Goal: Transaction & Acquisition: Obtain resource

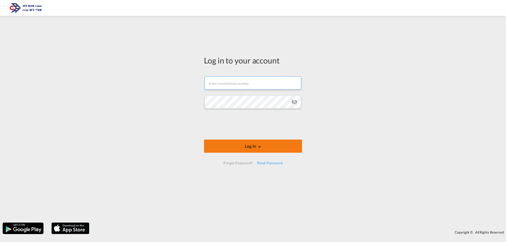
type input "[EMAIL_ADDRESS][DOMAIN_NAME]"
click at [241, 147] on button "Log In" at bounding box center [253, 146] width 98 height 13
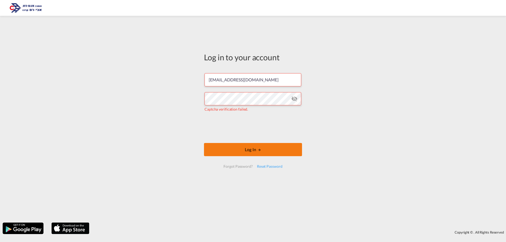
click at [260, 152] on button "Log In" at bounding box center [253, 149] width 98 height 13
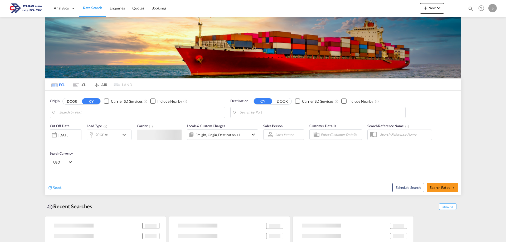
type input "Fos-[GEOGRAPHIC_DATA], [GEOGRAPHIC_DATA]"
type input "[GEOGRAPHIC_DATA], [GEOGRAPHIC_DATA]"
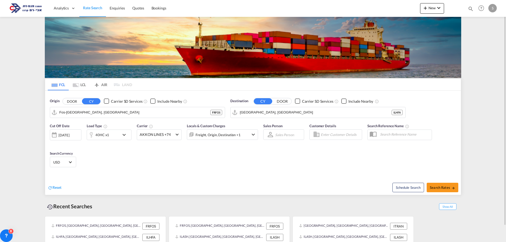
click at [82, 84] on md-tab-item "LCL" at bounding box center [79, 85] width 21 height 12
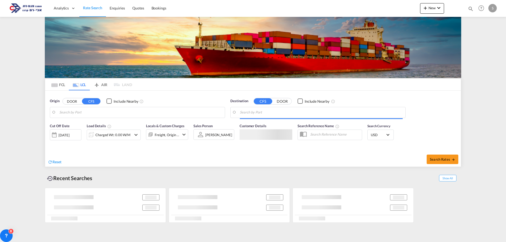
type input "[GEOGRAPHIC_DATA], BEANR"
type input "Ashdod, ILASH"
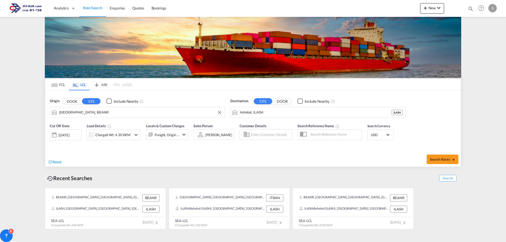
click at [64, 113] on input "[GEOGRAPHIC_DATA], BEANR" at bounding box center [140, 113] width 163 height 8
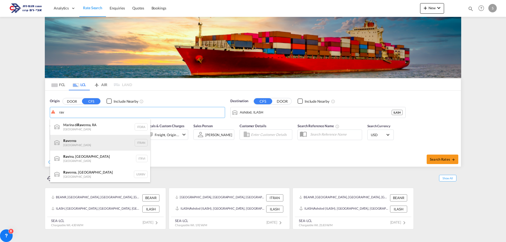
click at [71, 141] on div "Rav enna [GEOGRAPHIC_DATA] ITRAN" at bounding box center [100, 143] width 100 height 16
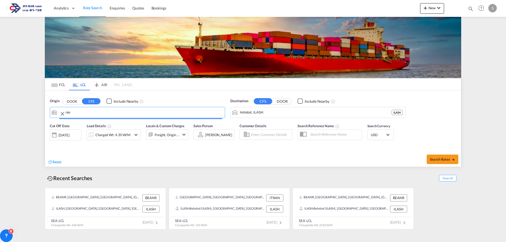
type input "[GEOGRAPHIC_DATA], ITRAN"
click at [104, 135] on div "Charged Wt: 4.30 W/M" at bounding box center [112, 134] width 35 height 7
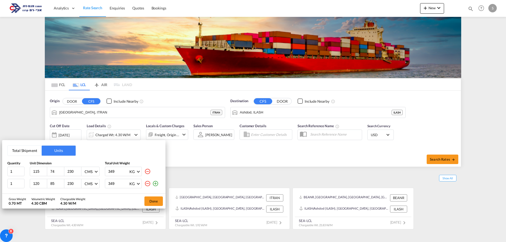
click at [147, 184] on md-icon "icon-minus-circle-outline" at bounding box center [147, 184] width 6 height 6
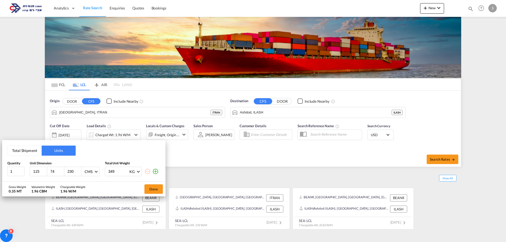
drag, startPoint x: 41, startPoint y: 172, endPoint x: 29, endPoint y: 172, distance: 12.4
click at [29, 172] on div "1 115 74 230 CMS CMS Inches 349 KG KG LB" at bounding box center [83, 171] width 153 height 9
type input "80"
drag, startPoint x: 115, startPoint y: 173, endPoint x: 103, endPoint y: 173, distance: 12.4
click at [103, 173] on div "1 80 74 230 CMS CMS Inches 349 KG KG LB" at bounding box center [83, 171] width 153 height 9
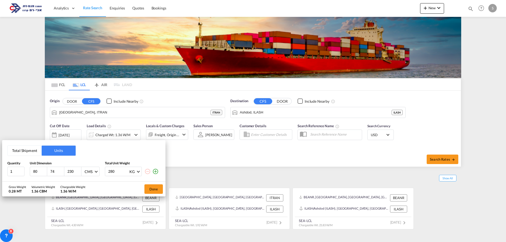
type input "280"
click at [59, 172] on input "74" at bounding box center [57, 171] width 14 height 5
drag, startPoint x: 56, startPoint y: 172, endPoint x: 47, endPoint y: 172, distance: 9.5
click at [47, 172] on div "80 74 230 CMS CMS Inches" at bounding box center [65, 171] width 70 height 9
type input "60"
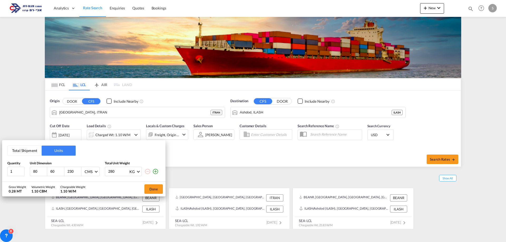
drag, startPoint x: 74, startPoint y: 171, endPoint x: 67, endPoint y: 171, distance: 6.6
click at [67, 171] on input "230" at bounding box center [74, 171] width 14 height 5
type input "65"
click at [317, 236] on div "Total Shipment Units Quantity Unit Dimension Total Unit Weight 1 80 60 65 CMS C…" at bounding box center [253, 121] width 506 height 242
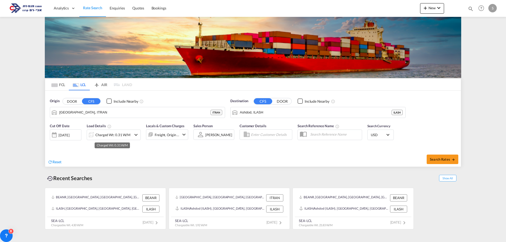
click at [127, 135] on div "Charged Wt: 0.31 W/M" at bounding box center [112, 134] width 35 height 7
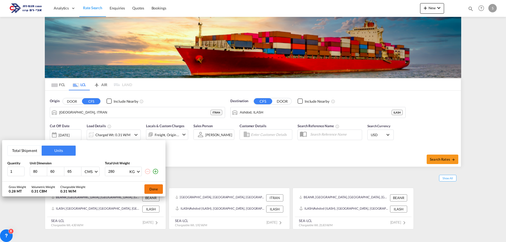
click at [152, 188] on button "Done" at bounding box center [153, 188] width 18 height 9
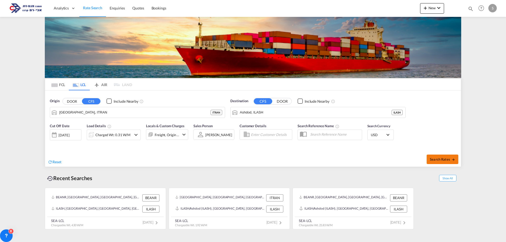
click at [437, 160] on span "Search Rates" at bounding box center [442, 159] width 25 height 4
type input "ITRAN to ILASH / [DATE]"
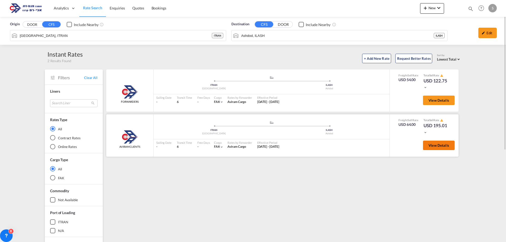
click at [431, 144] on span "View Details" at bounding box center [439, 145] width 21 height 4
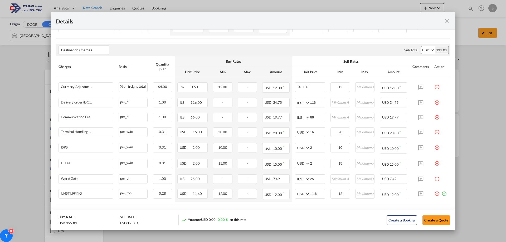
scroll to position [184, 0]
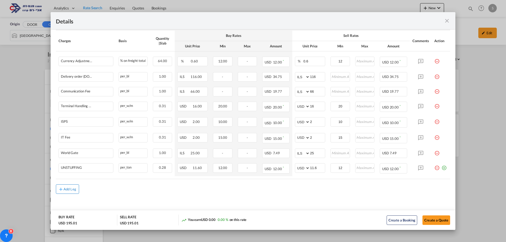
click at [70, 188] on div "Add Leg" at bounding box center [70, 189] width 13 height 3
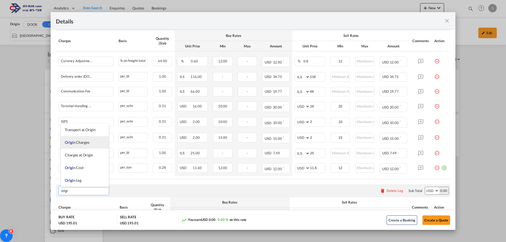
click at [81, 141] on span "Origi n Charges" at bounding box center [77, 142] width 25 height 4
type input "Origin Charges"
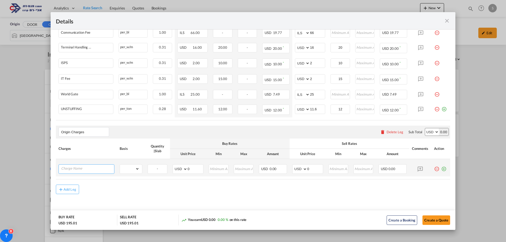
click at [70, 168] on input "Charge Name" at bounding box center [87, 169] width 53 height 8
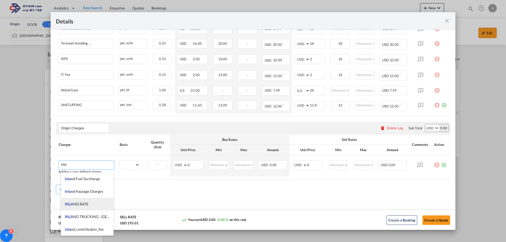
scroll to position [13, 0]
drag, startPoint x: 77, startPoint y: 164, endPoint x: 60, endPoint y: 165, distance: 16.4
click at [60, 165] on md-autocomplete "inla" at bounding box center [86, 165] width 55 height 8
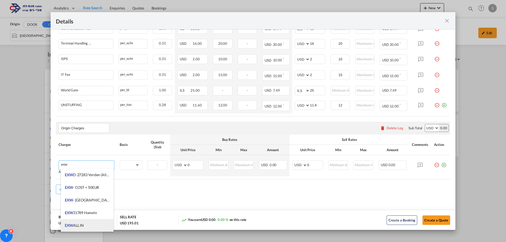
click at [89, 223] on li "EXW ALL IN" at bounding box center [87, 225] width 53 height 13
type input "EXW ALL IN"
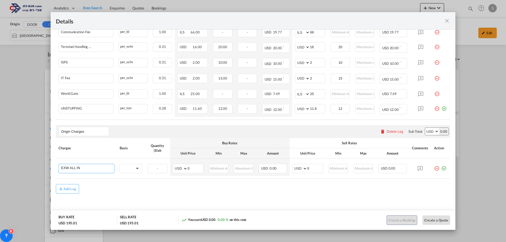
scroll to position [243, 0]
click at [157, 171] on div "-" at bounding box center [158, 168] width 20 height 9
click at [135, 169] on select "gross_weight volumetric_weight per_shipment per_bl per_km per_hawb per_kg flat …" at bounding box center [130, 169] width 20 height 8
select select "per_bl"
click at [120, 165] on select "gross_weight volumetric_weight per_shipment per_bl per_km per_hawb per_kg flat …" at bounding box center [130, 169] width 20 height 8
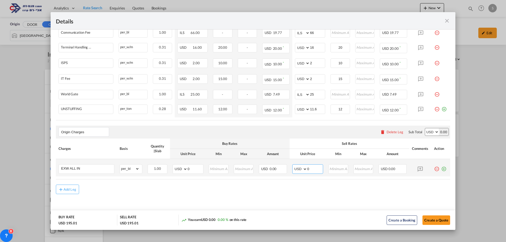
click at [299, 169] on select "AED AFN ALL AMD ANG AOA ARS AUD AWG AZN BAM BBD BDT BGN BHD BIF BMD BND [PERSON…" at bounding box center [300, 169] width 14 height 7
select select "string:EUR"
click at [311, 169] on input "0" at bounding box center [315, 169] width 16 height 8
drag, startPoint x: 305, startPoint y: 169, endPoint x: 309, endPoint y: 169, distance: 4.0
click at [309, 169] on input "0" at bounding box center [315, 169] width 16 height 8
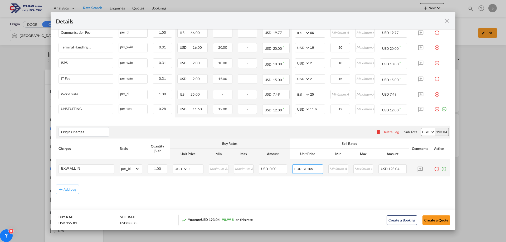
type input "165"
click at [441, 170] on md-icon "icon-plus-circle-outline green-400-fg" at bounding box center [443, 166] width 5 height 5
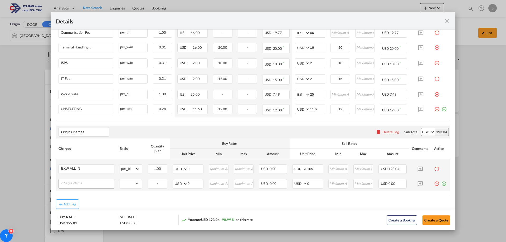
click at [69, 185] on input "Charge Name" at bounding box center [87, 183] width 53 height 8
type input "v"
type input "VGM"
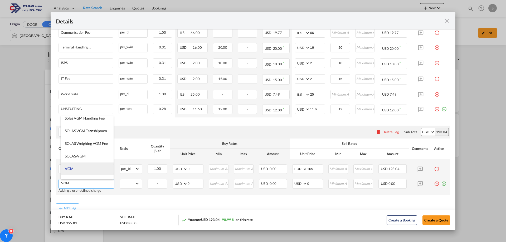
click at [82, 167] on li "VGM" at bounding box center [87, 169] width 53 height 13
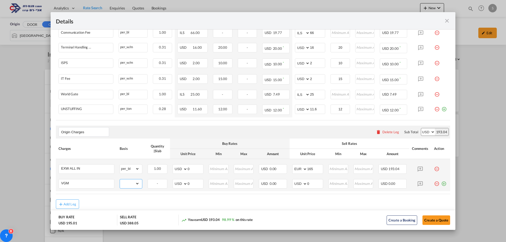
click at [136, 184] on select "gross_weight volumetric_weight per_shipment per_bl per_km per_hawb per_kg flat …" at bounding box center [130, 183] width 20 height 8
select select "per_bl"
click at [120, 179] on select "gross_weight volumetric_weight per_shipment per_bl per_km per_hawb per_kg flat …" at bounding box center [130, 183] width 20 height 8
click at [302, 185] on select "AED AFN ALL AMD ANG AOA ARS AUD AWG AZN BAM BBD BDT BGN BHD BIF BMD BND [PERSON…" at bounding box center [300, 183] width 14 height 7
select select "string:EUR"
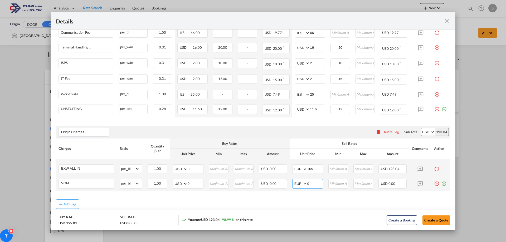
click at [293, 180] on select "AED AFN ALL AMD ANG AOA ARS AUD AWG AZN BAM BBD BDT BGN BHD BIF BMD BND [PERSON…" at bounding box center [300, 183] width 14 height 7
drag, startPoint x: 305, startPoint y: 184, endPoint x: 309, endPoint y: 183, distance: 3.7
click at [309, 183] on input "0" at bounding box center [315, 183] width 16 height 8
type input "25"
click at [425, 221] on button "Create a Quote" at bounding box center [436, 220] width 28 height 9
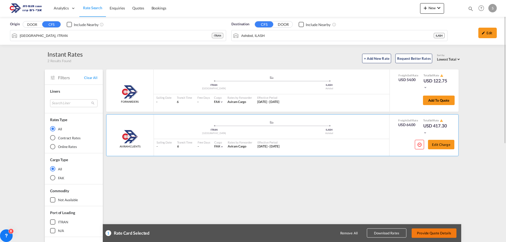
click at [430, 234] on button "Provide Quote Details" at bounding box center [434, 233] width 45 height 9
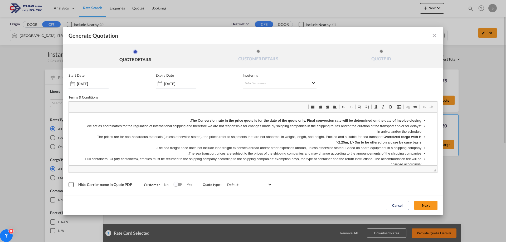
scroll to position [0, 0]
click at [250, 83] on md-select "Select Incoterms CPT - export Carrier Paid to FCA - import Free Carrier FOB - i…" at bounding box center [280, 83] width 74 height 9
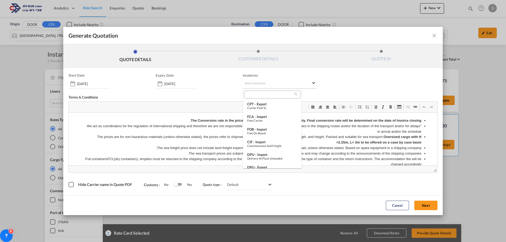
type md-option "[object Object]"
click at [256, 95] on div at bounding box center [272, 95] width 56 height 8
click at [256, 95] on input "search" at bounding box center [270, 94] width 49 height 5
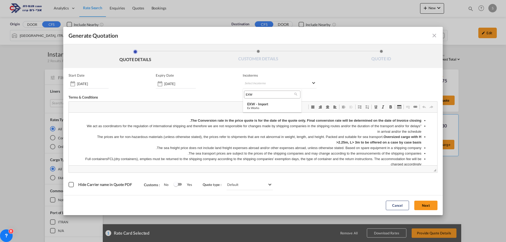
scroll to position [0, 0]
type input "EXW"
click at [255, 103] on div "EXW - import" at bounding box center [272, 104] width 50 height 4
click at [421, 203] on button "Next" at bounding box center [425, 205] width 23 height 9
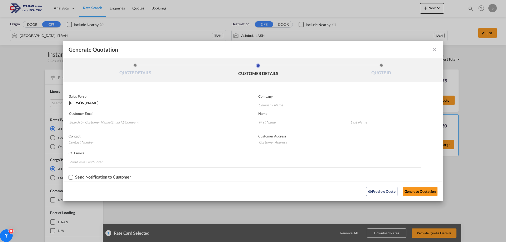
click at [263, 105] on input "Company Name" at bounding box center [345, 105] width 173 height 8
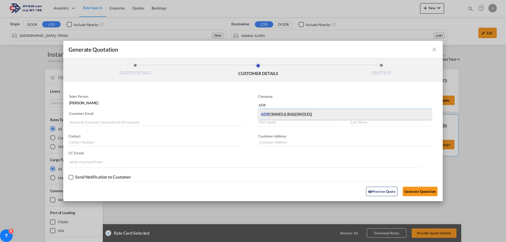
click at [269, 113] on span "ADR CRANES & BUILDINGS EQ" at bounding box center [286, 114] width 51 height 5
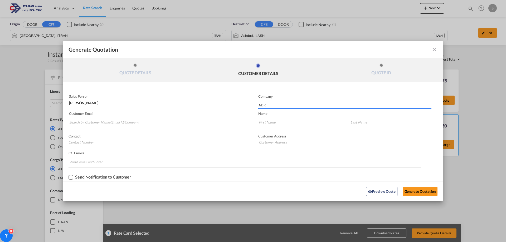
type input "ADR CRANES & BUILDINGS EQ"
type input "."
click at [136, 118] on md-autocomplete-wrap "Generate QuotationQUOTE ..." at bounding box center [156, 121] width 174 height 11
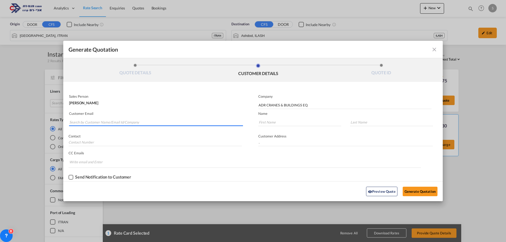
click at [135, 120] on input "Search by Customer Name/Email Id/Company" at bounding box center [156, 122] width 174 height 8
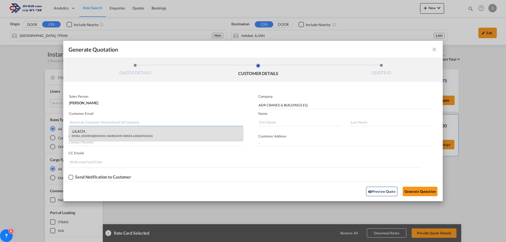
click at [128, 131] on div ".LILACH . [EMAIL_ADDRESS][DOMAIN_NAME] | ADR CRANES & BUILDINGS EQ" at bounding box center [156, 133] width 174 height 14
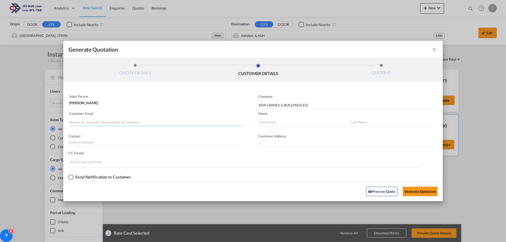
type input "[EMAIL_ADDRESS][DOMAIN_NAME]"
type input ".LILACH"
type input "."
type input "[PERSON_NAME]"
click at [413, 191] on button "Generate Quotation" at bounding box center [420, 191] width 35 height 9
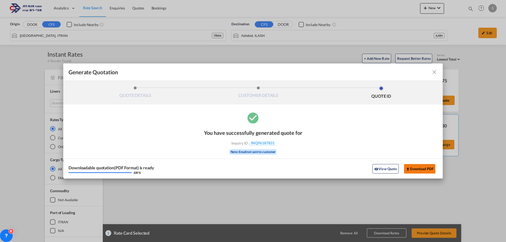
click at [415, 168] on button "Download PDF" at bounding box center [419, 168] width 31 height 9
